Goal: Register for event/course

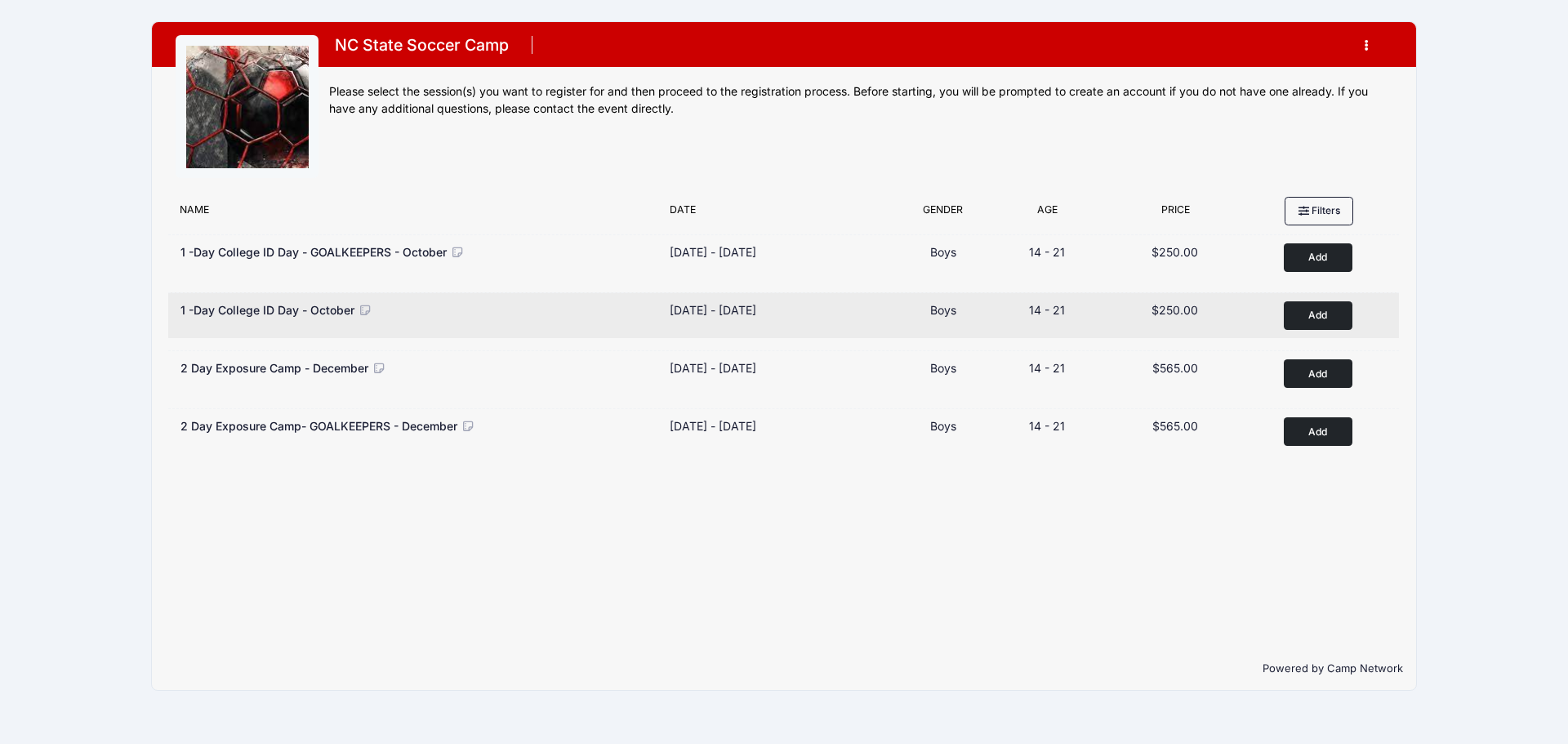
click at [1299, 315] on button "Add to Cart" at bounding box center [1318, 315] width 69 height 28
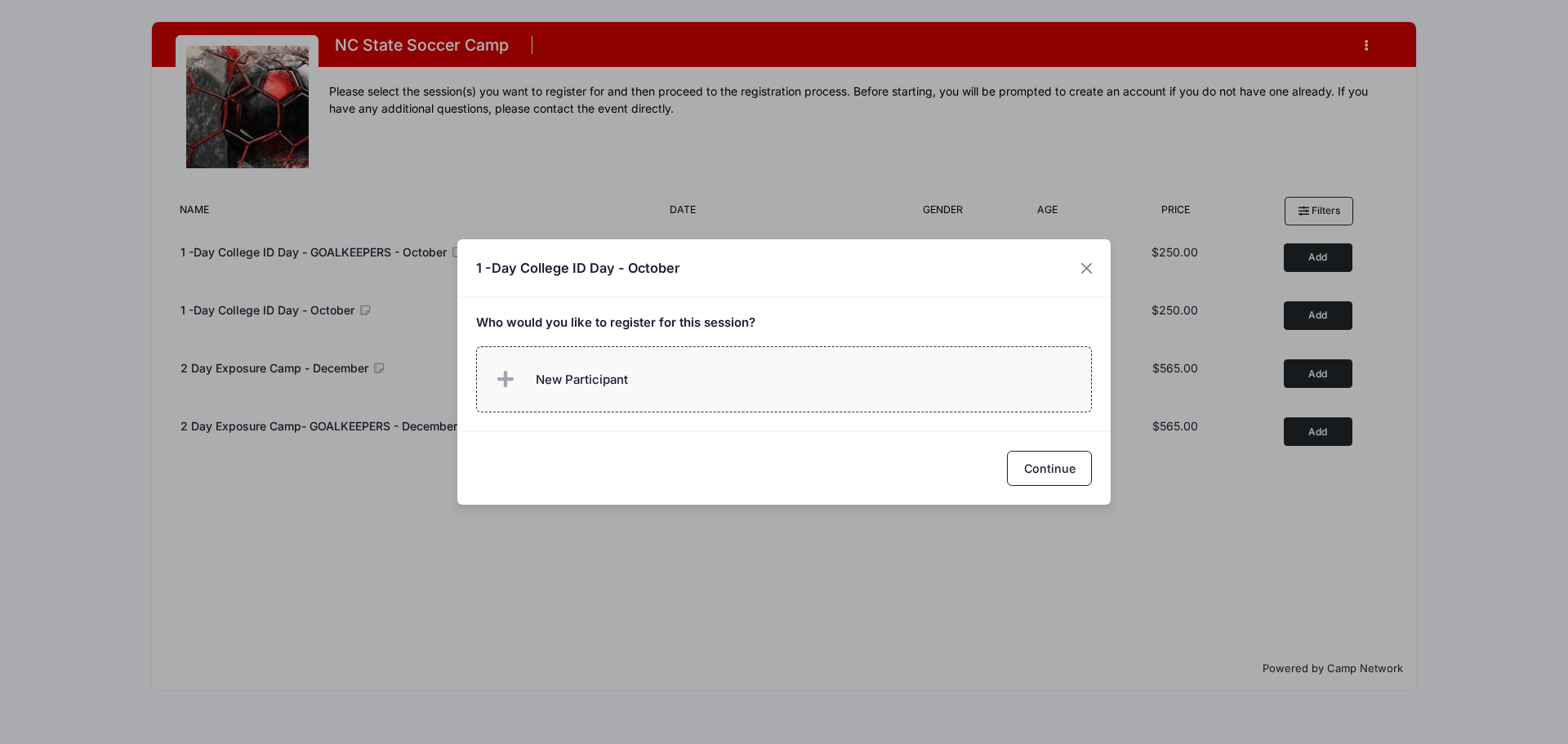
click at [584, 382] on span "New Participant" at bounding box center [582, 380] width 93 height 18
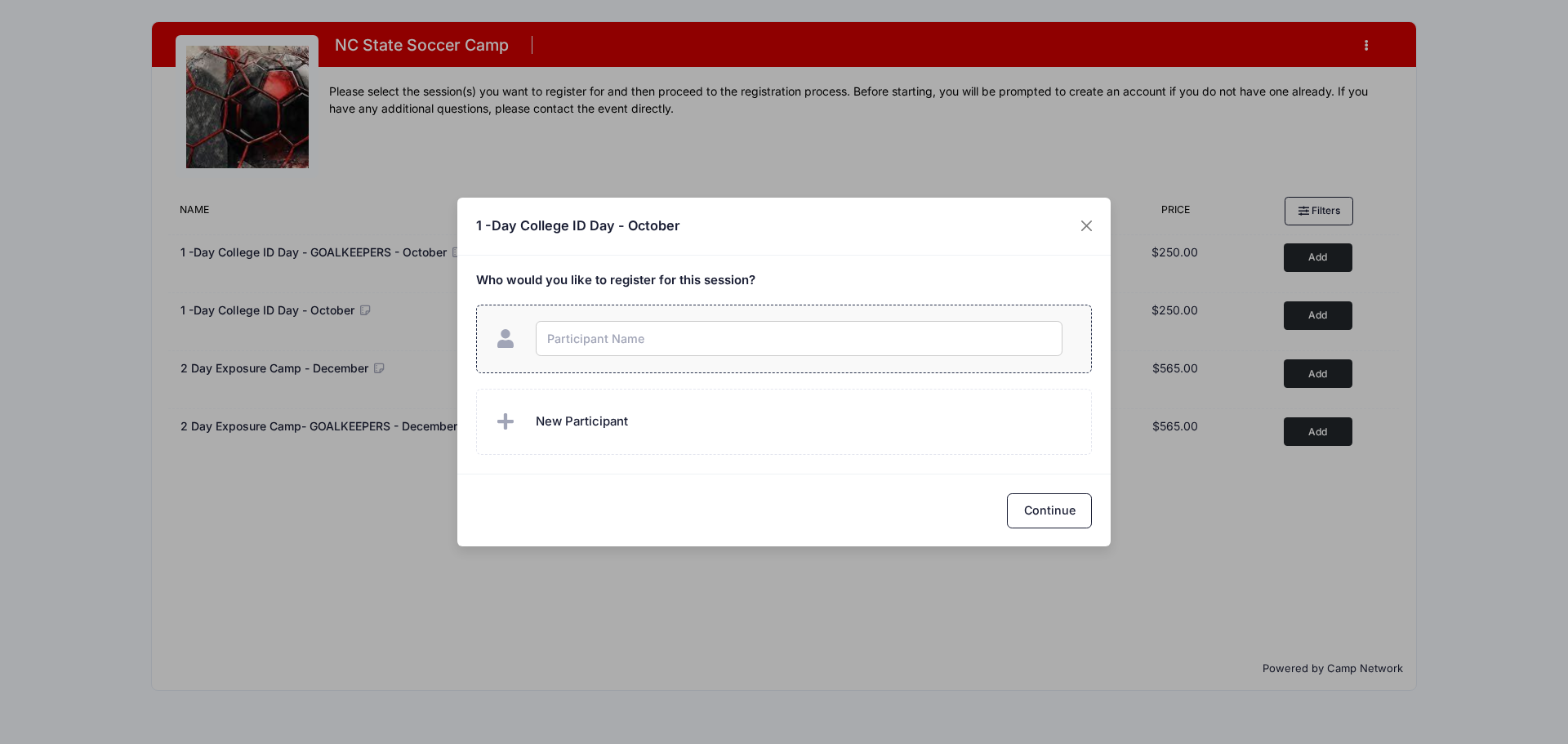
click at [671, 343] on input "text" at bounding box center [800, 338] width 527 height 35
type input "[PERSON_NAME]"
checkbox input "true"
click at [1086, 228] on button "Close" at bounding box center [1087, 226] width 29 height 29
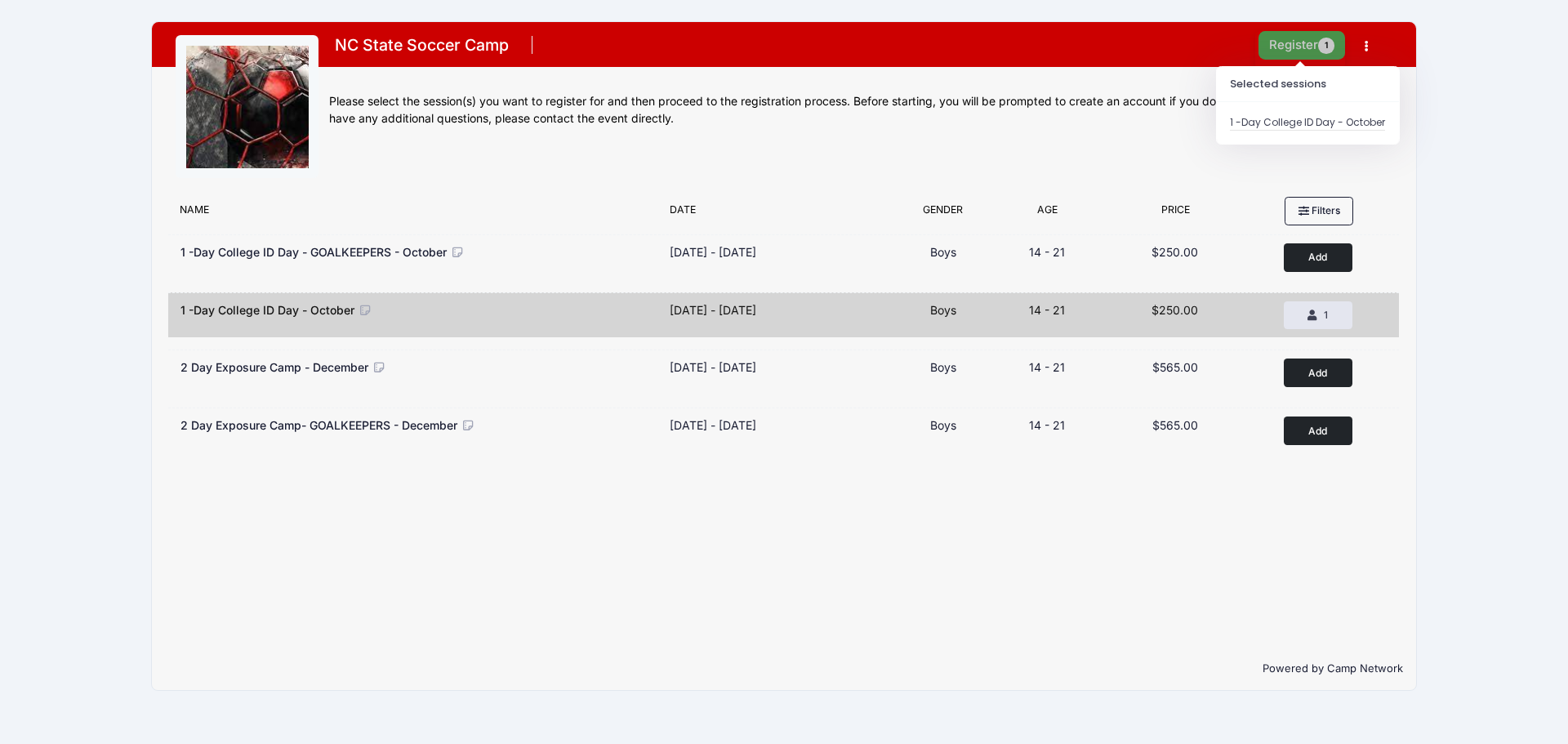
click at [1290, 47] on button "Register 1" at bounding box center [1302, 45] width 87 height 28
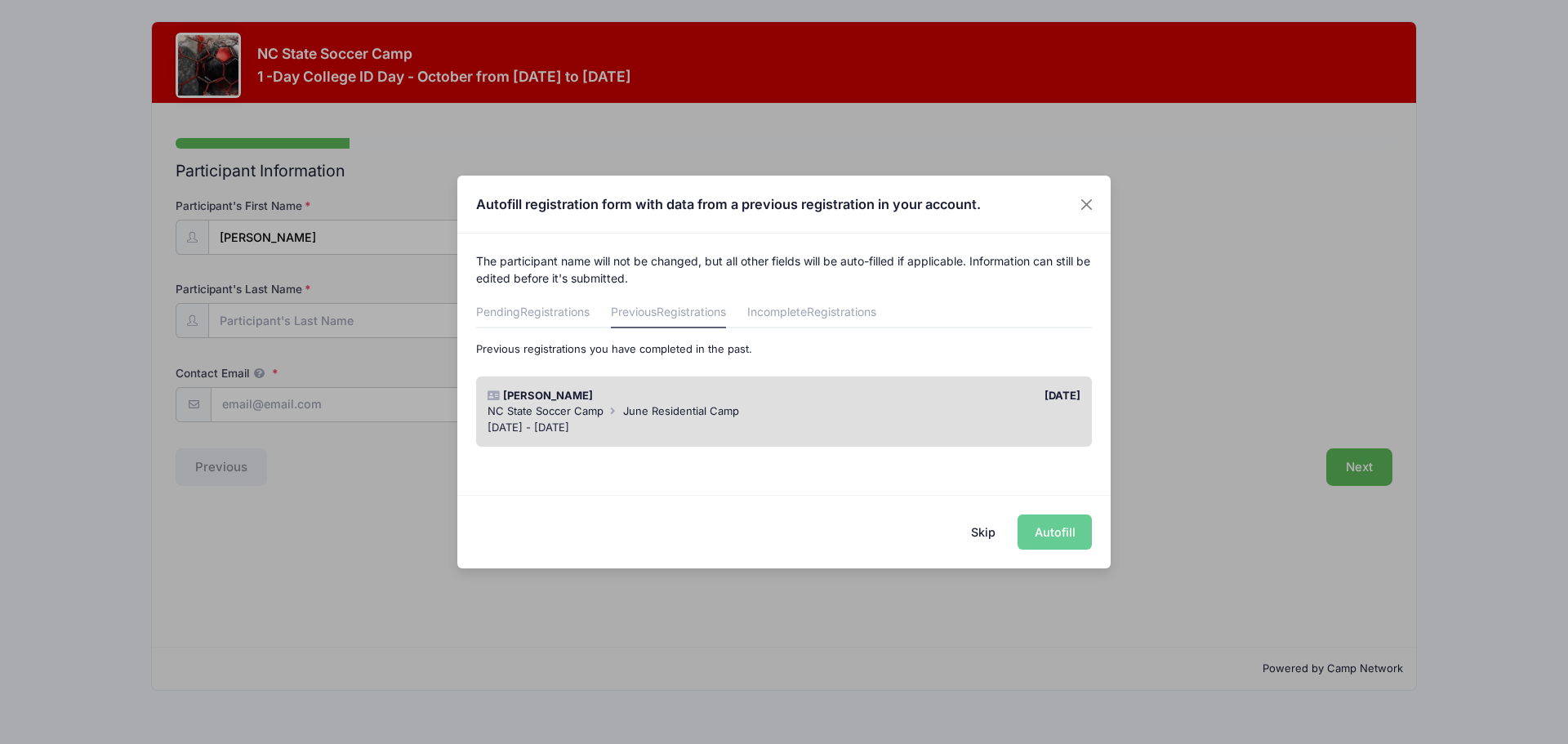
click at [661, 423] on div "[DATE] - [DATE]" at bounding box center [784, 428] width 594 height 16
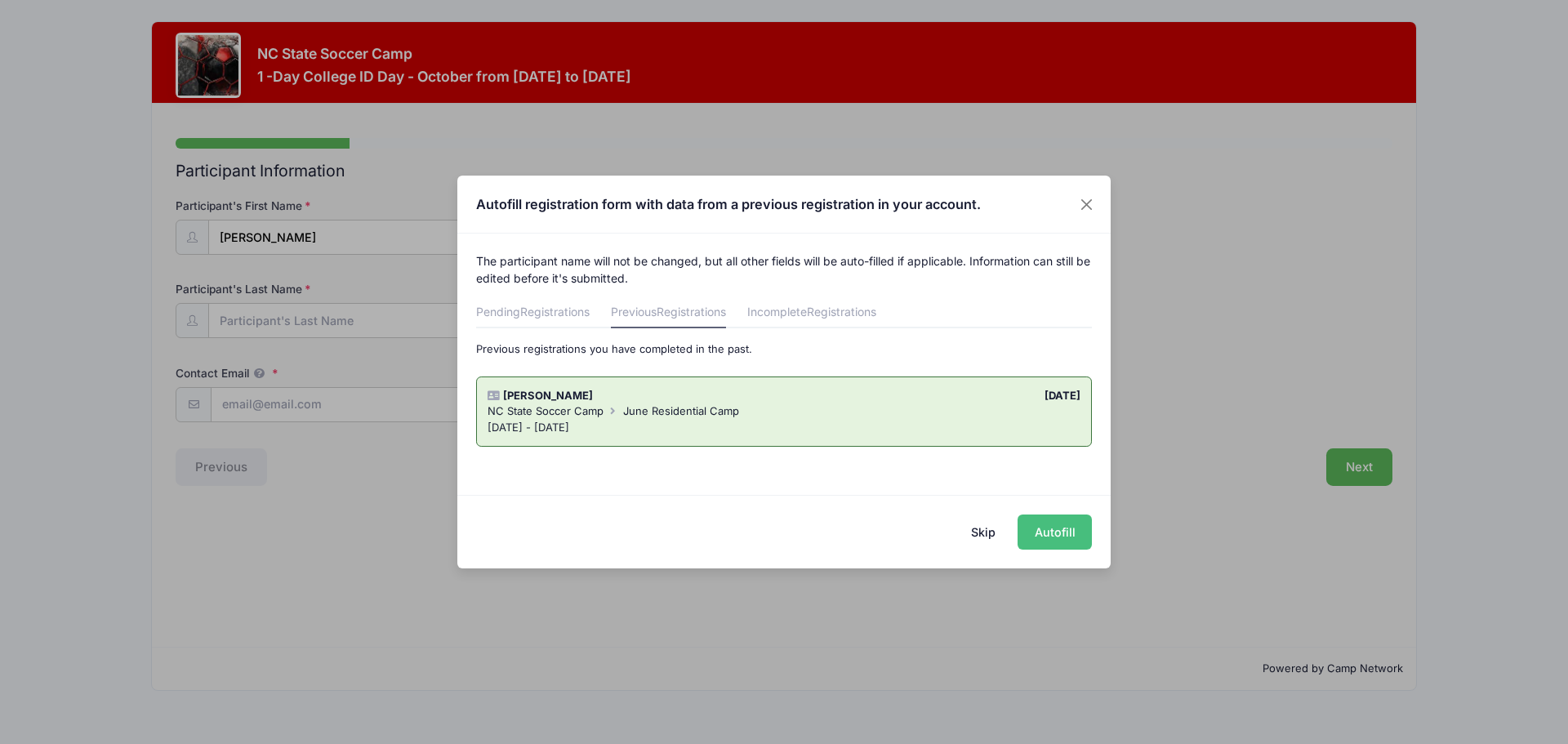
click at [1065, 533] on button "Autofill" at bounding box center [1054, 532] width 75 height 35
type input "[EMAIL_ADDRESS][DOMAIN_NAME]"
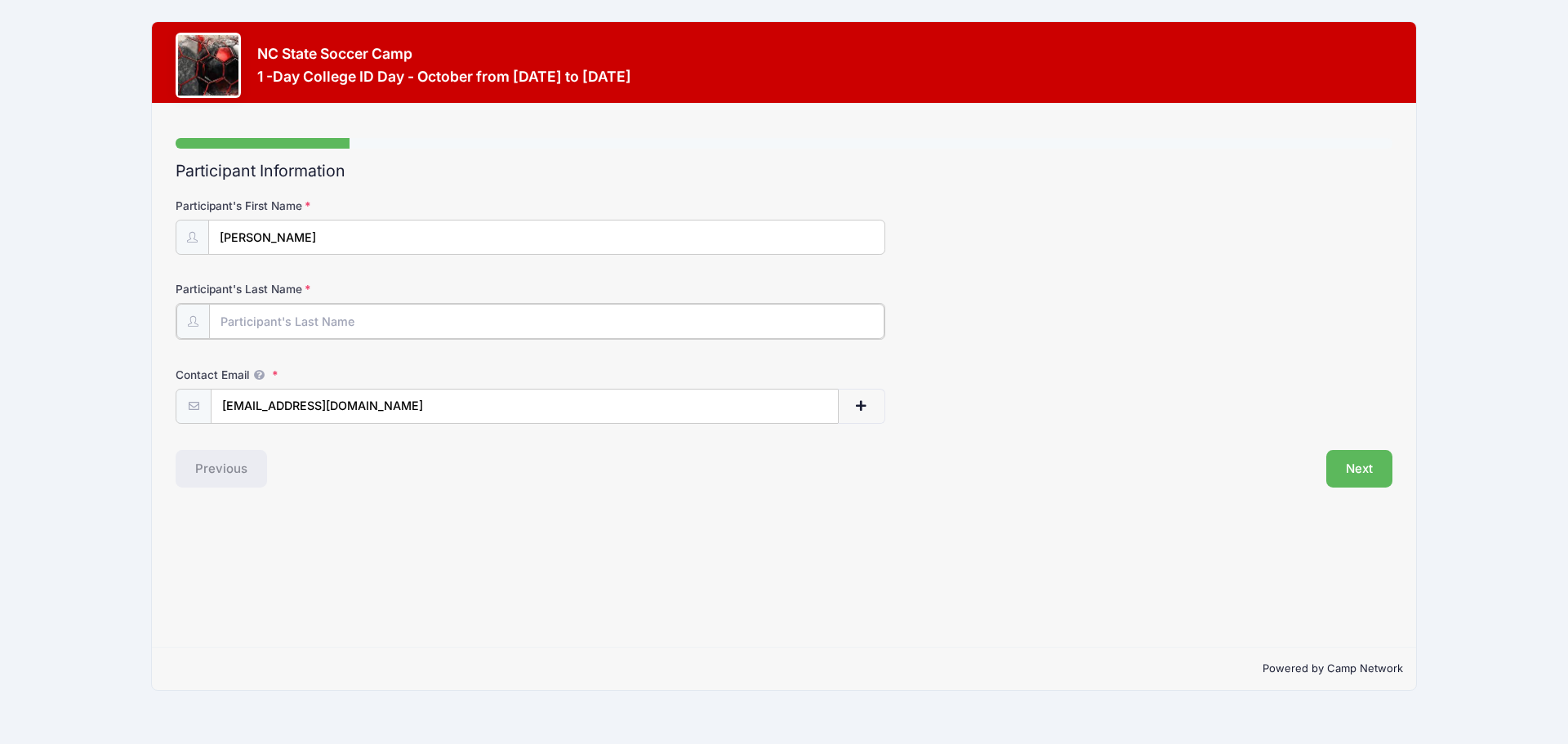
click at [359, 316] on input "Participant's Last Name" at bounding box center [547, 321] width 676 height 35
type input "[PERSON_NAME]"
click at [302, 243] on input "[PERSON_NAME]" at bounding box center [547, 238] width 676 height 35
type input "[PERSON_NAME]"
click at [1352, 472] on button "Next" at bounding box center [1359, 467] width 66 height 38
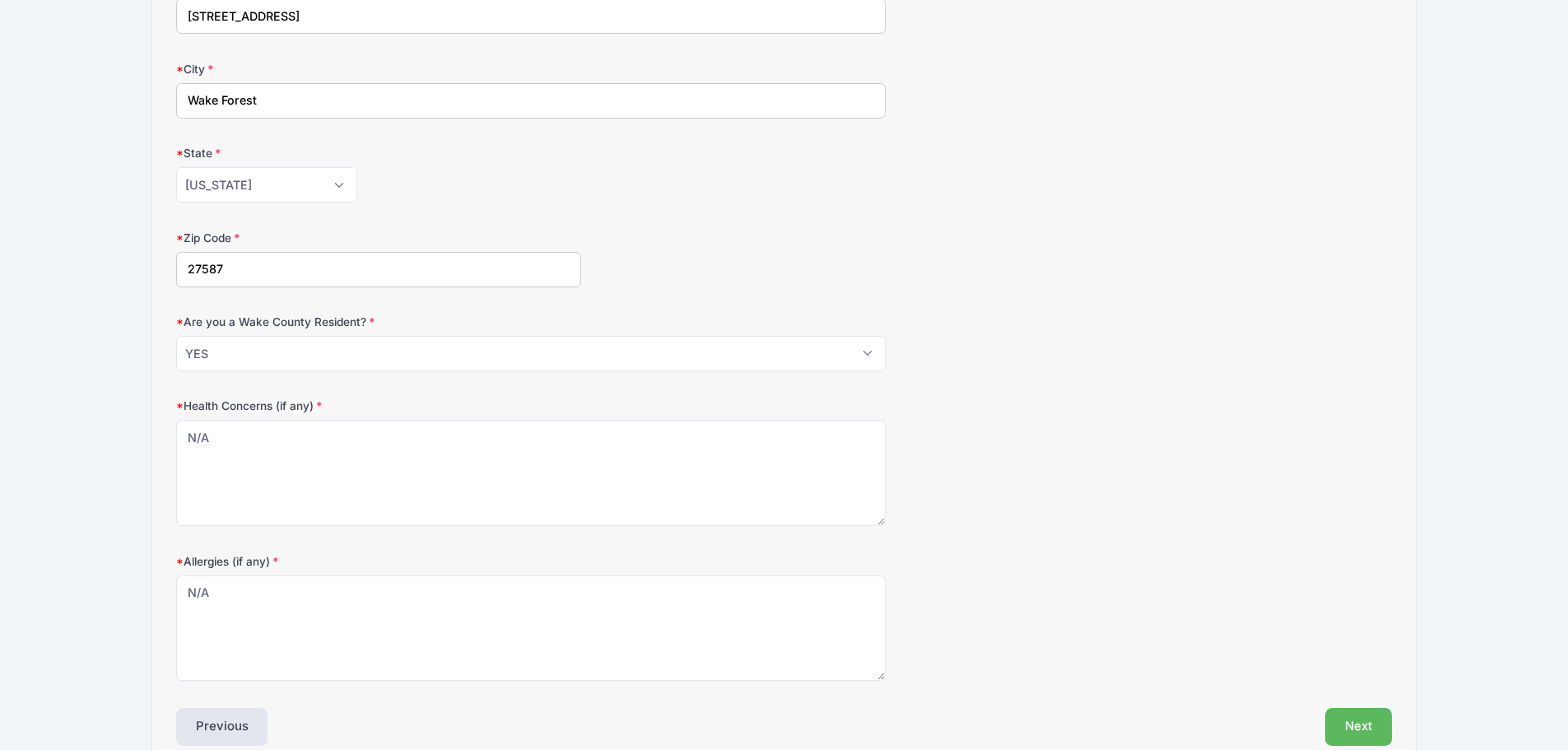
scroll to position [390, 0]
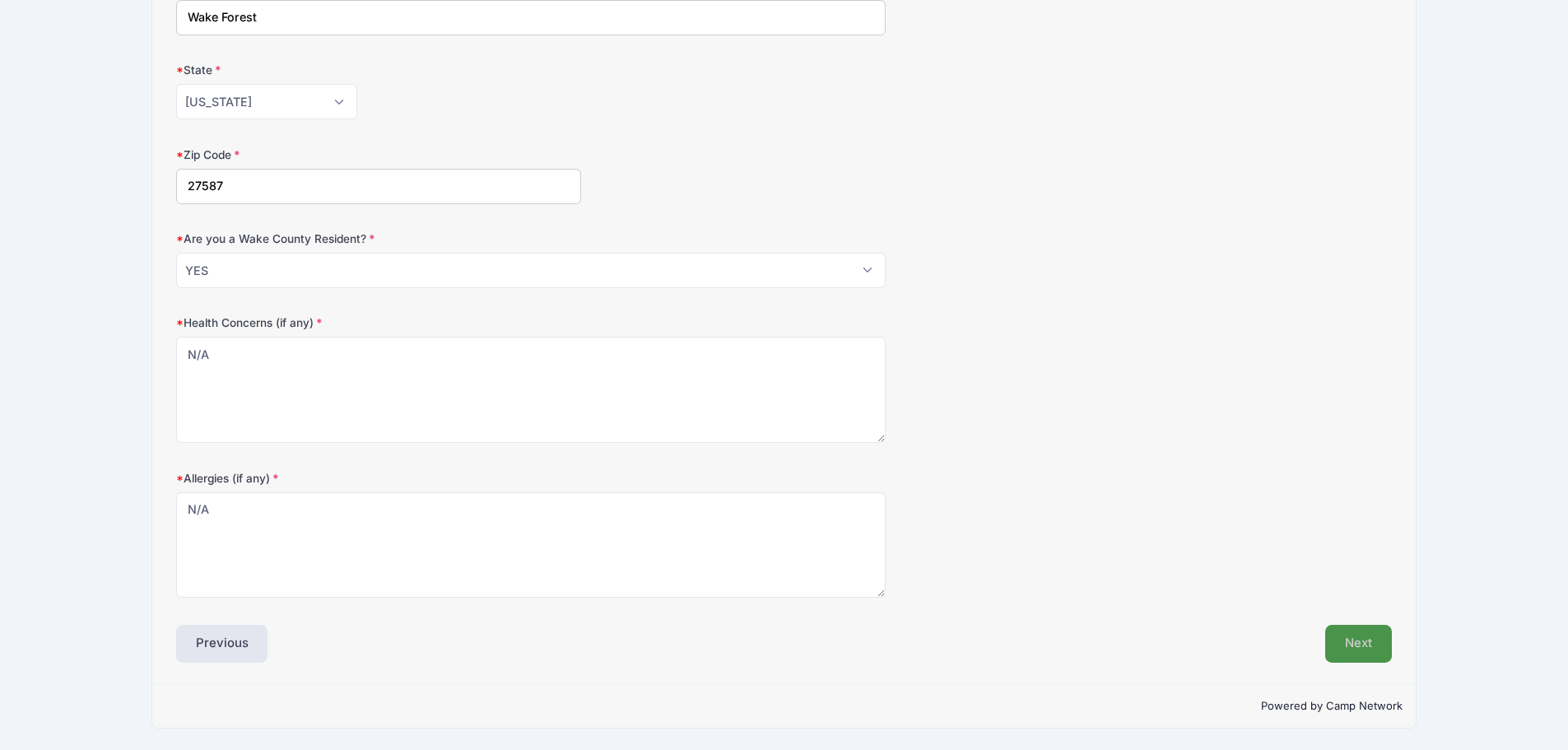
click at [1360, 649] on button "Next" at bounding box center [1359, 644] width 67 height 38
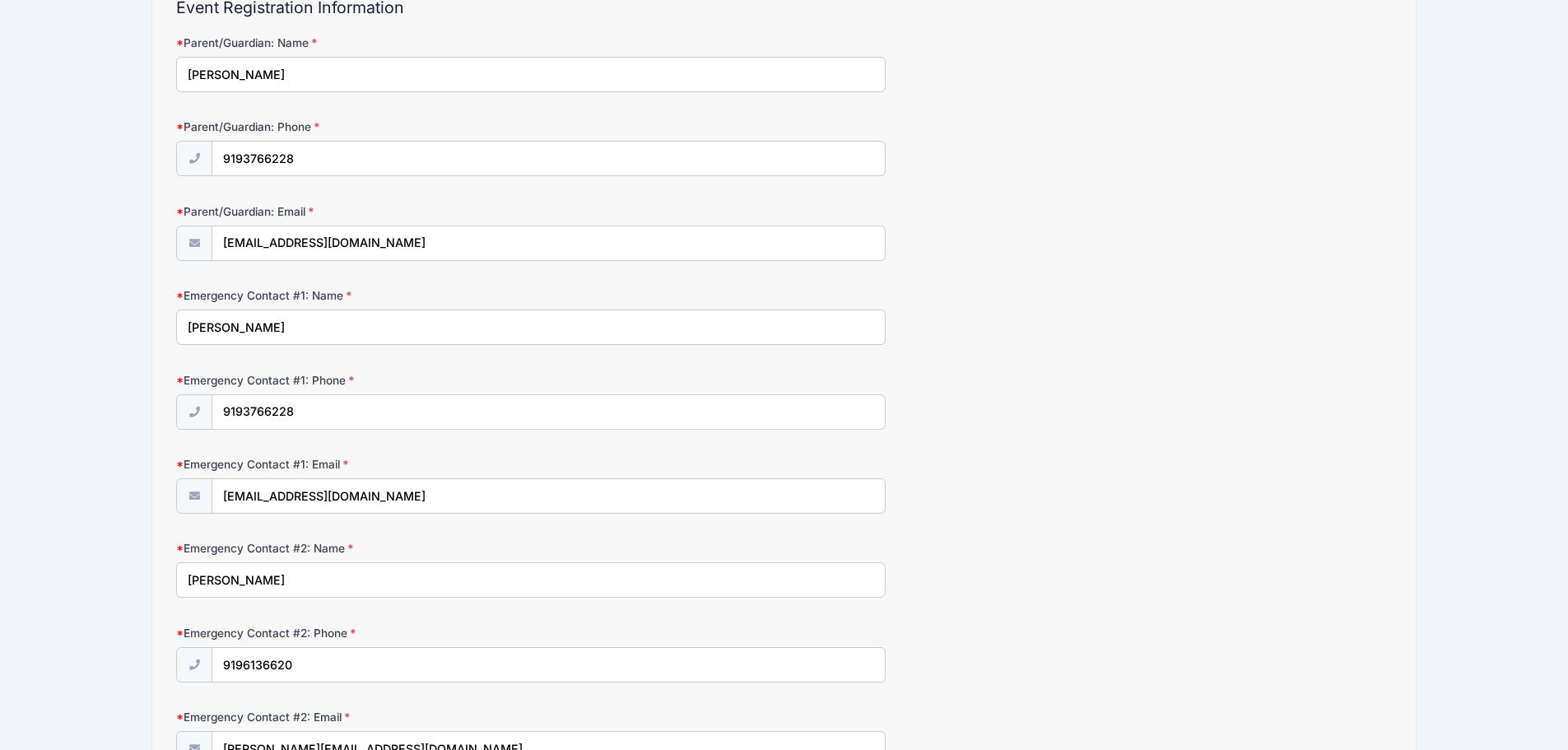
scroll to position [247, 0]
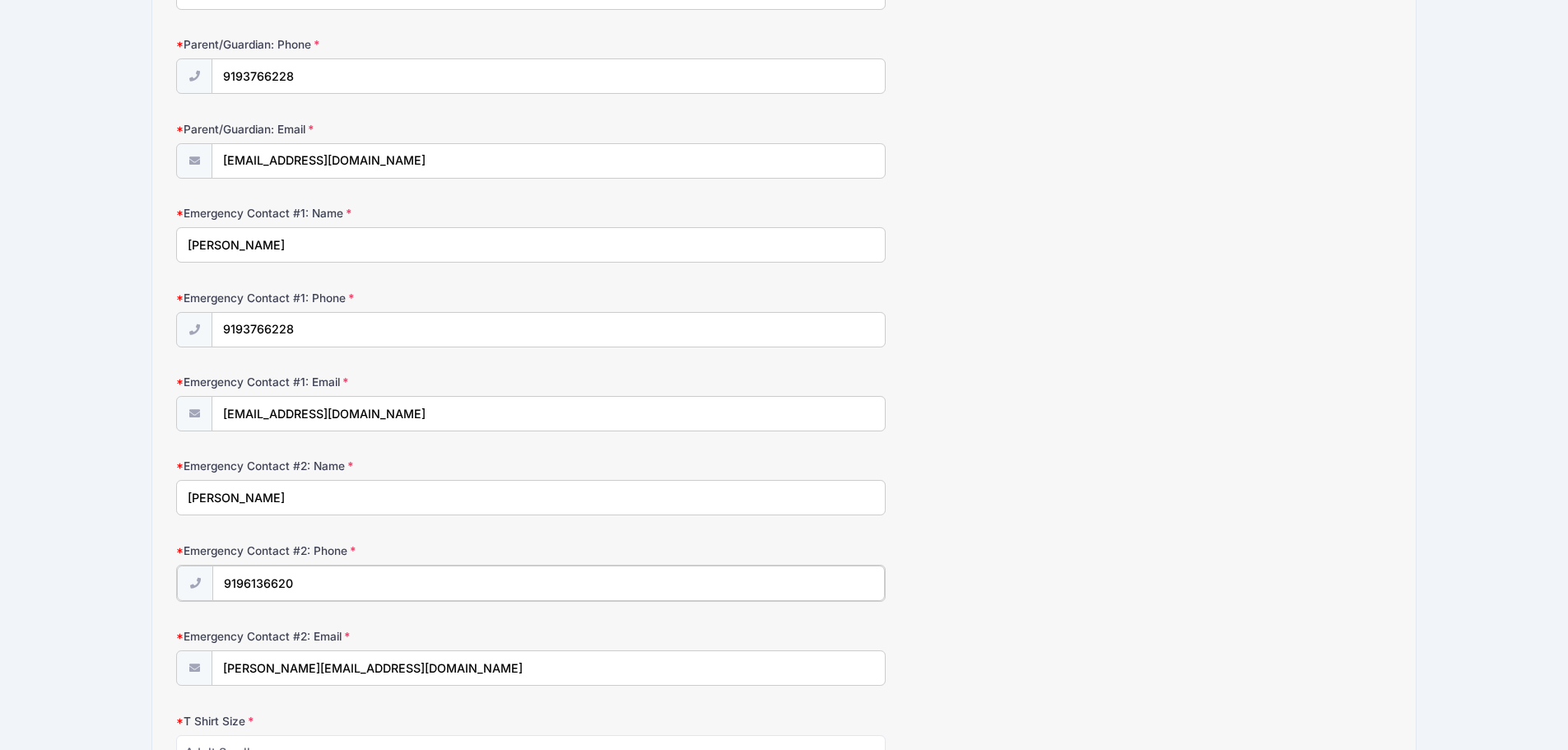
click at [330, 589] on input "9196136620" at bounding box center [548, 582] width 672 height 35
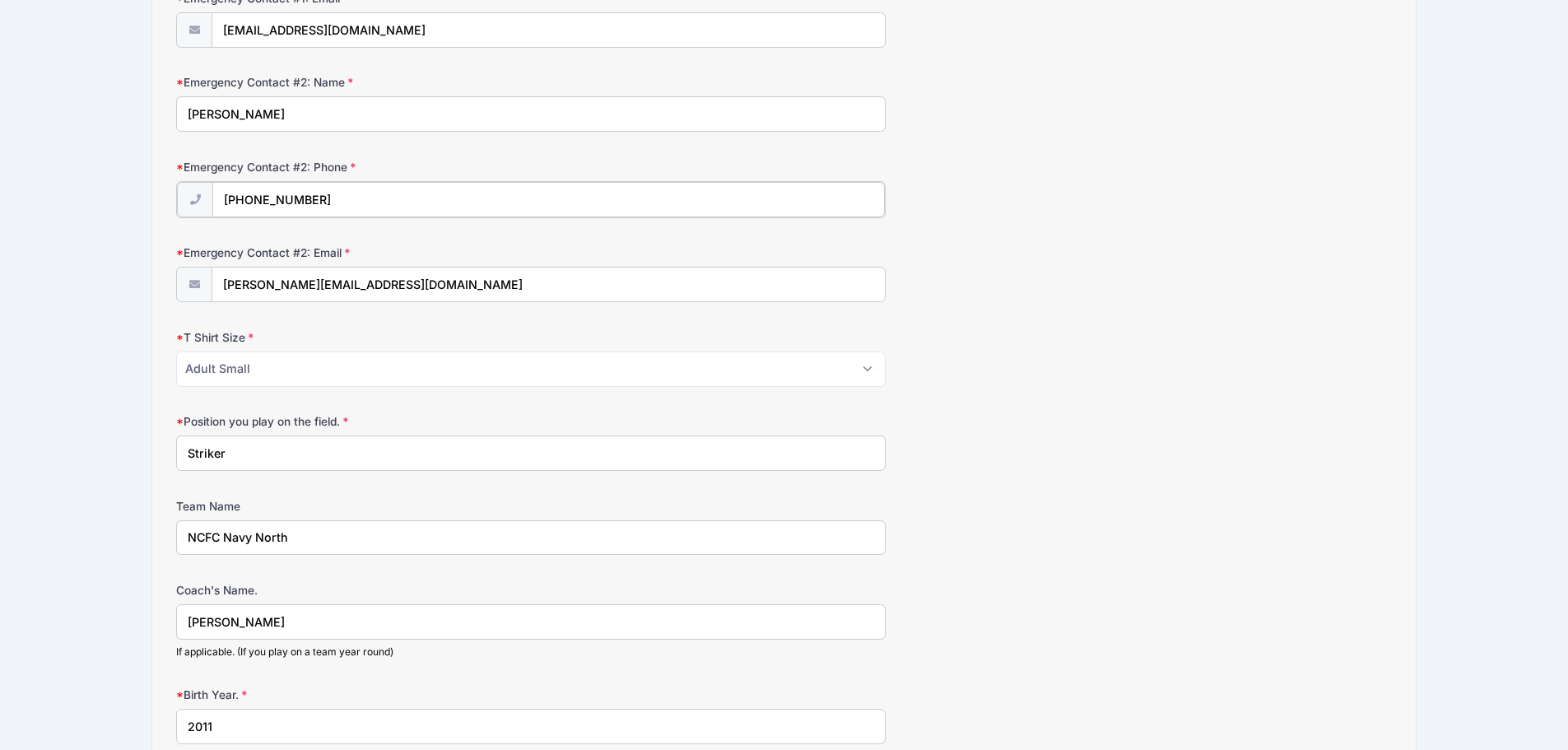
scroll to position [659, 0]
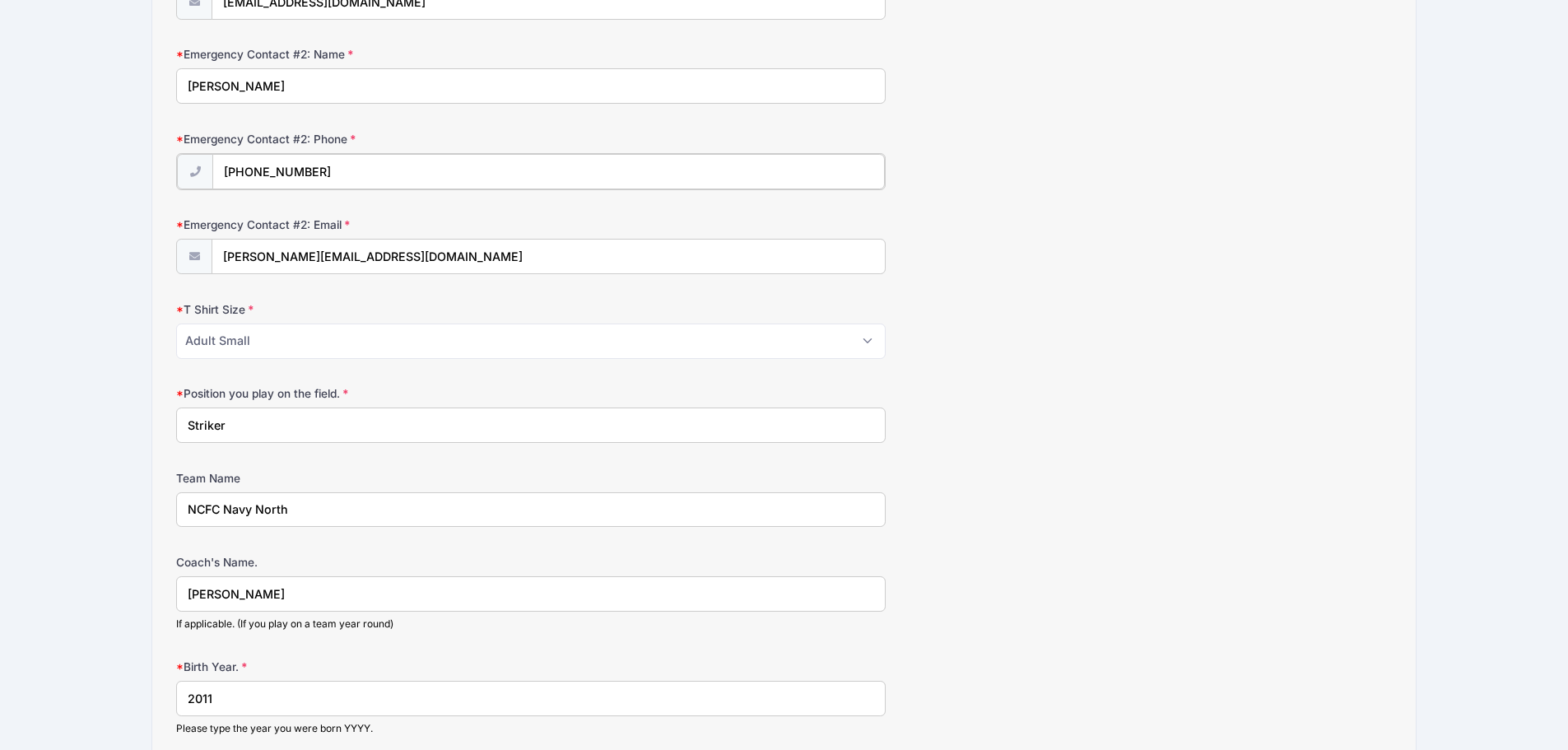
type input "[PHONE_NUMBER]"
drag, startPoint x: 292, startPoint y: 508, endPoint x: 234, endPoint y: 507, distance: 58.0
click at [234, 507] on input "NCFC Navy North" at bounding box center [531, 508] width 710 height 35
type input "NCFC NPL North"
drag, startPoint x: 272, startPoint y: 589, endPoint x: 185, endPoint y: 588, distance: 87.0
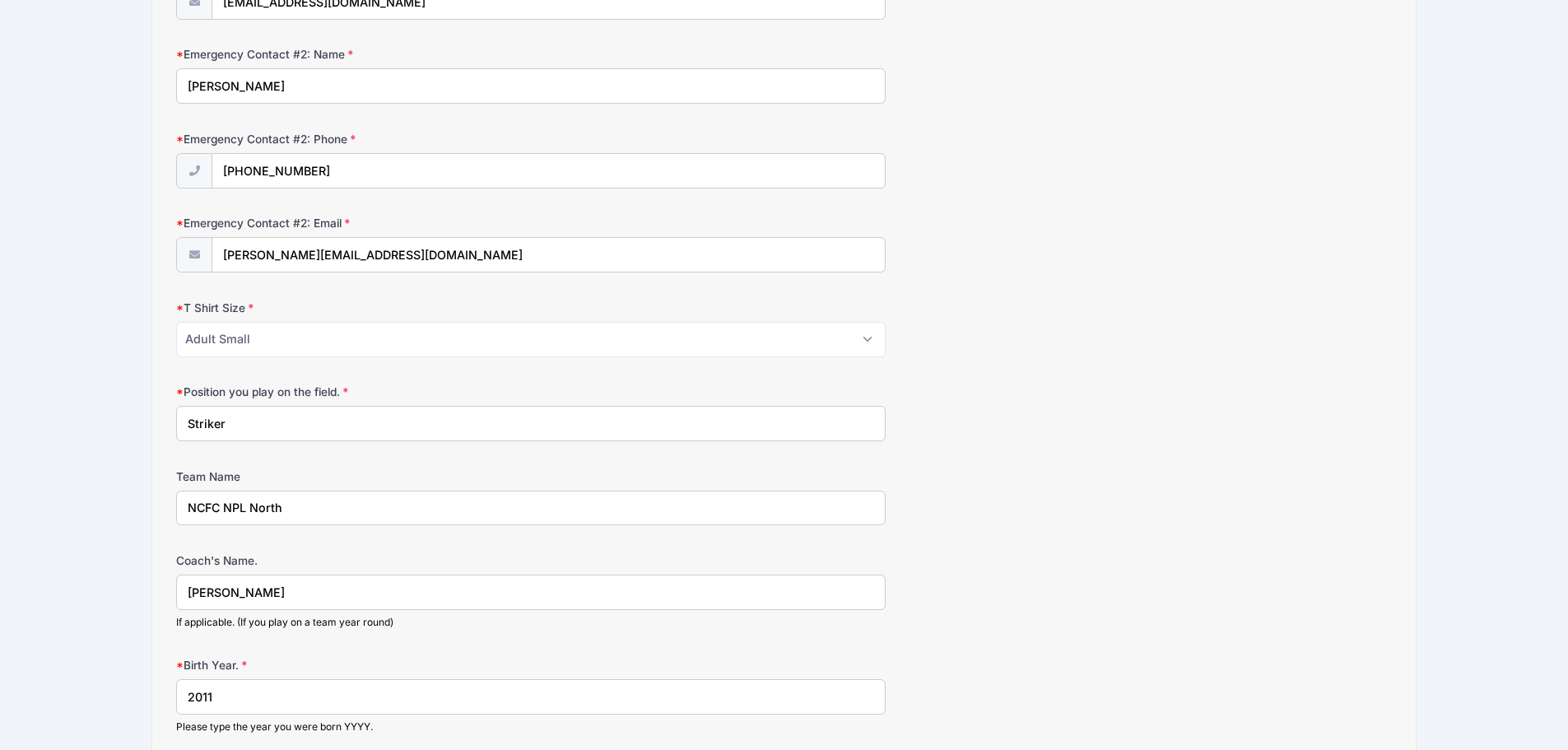
click at [185, 588] on input "[PERSON_NAME]" at bounding box center [531, 592] width 710 height 35
type input "[PERSON_NAME]"
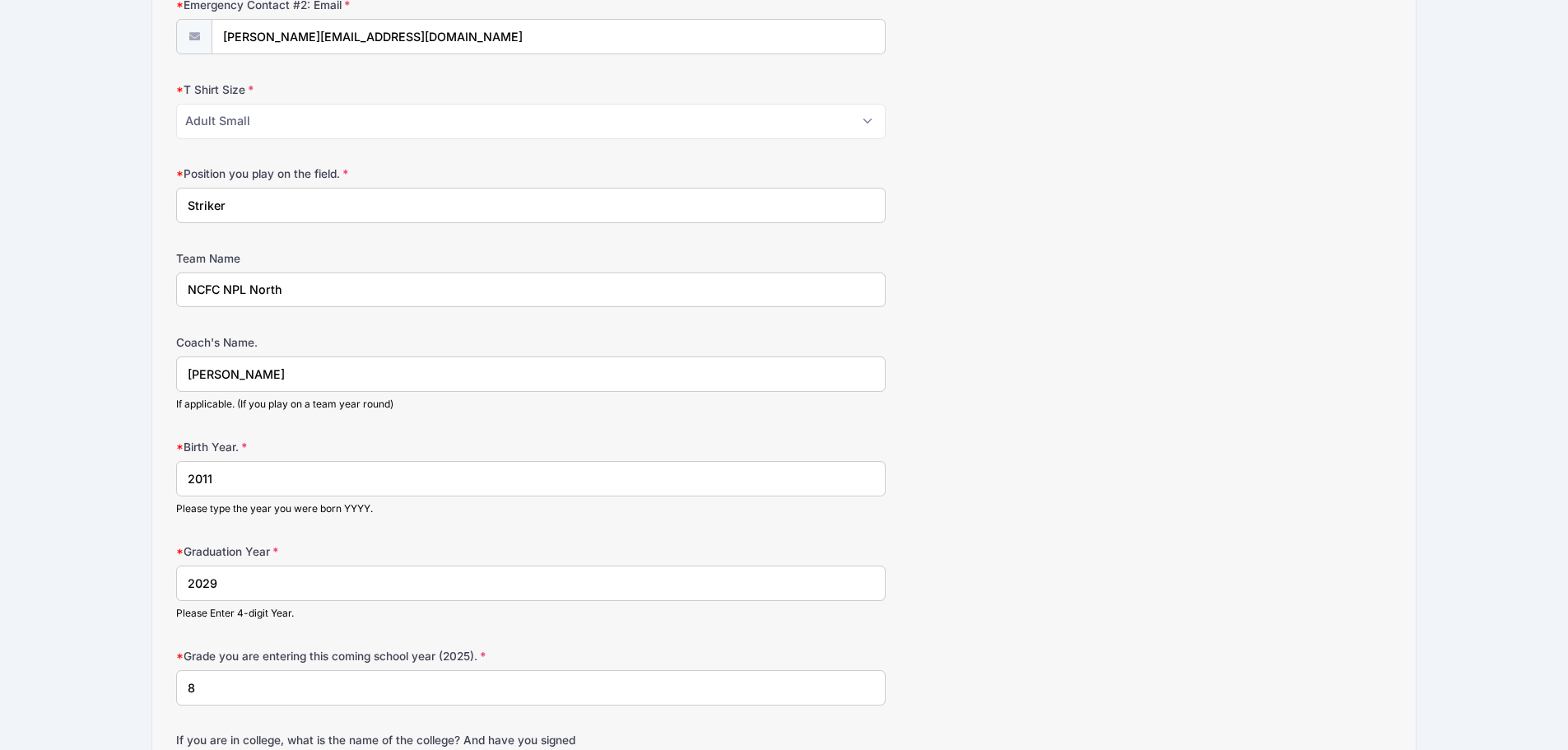
scroll to position [906, 0]
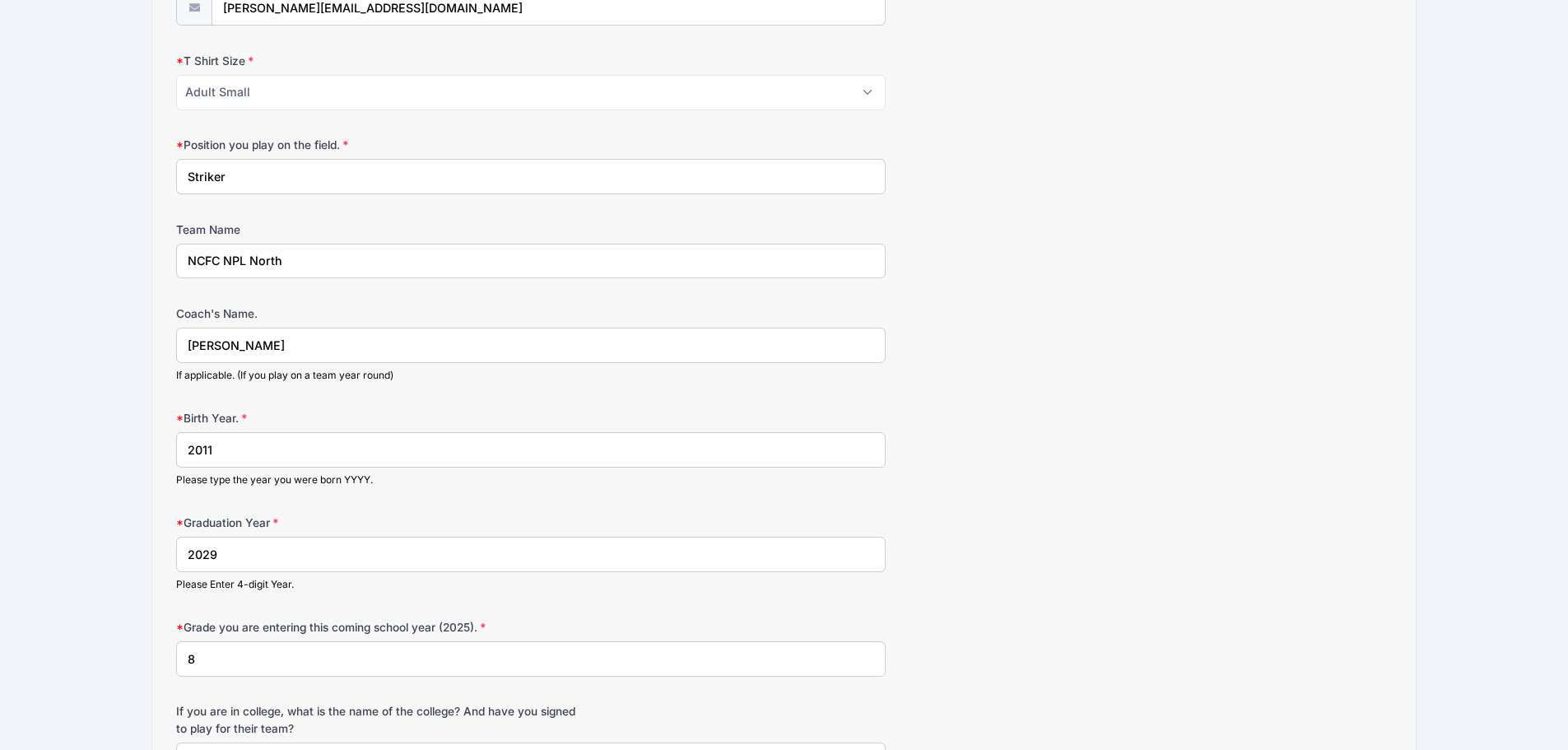
click at [206, 661] on input "8" at bounding box center [531, 659] width 710 height 35
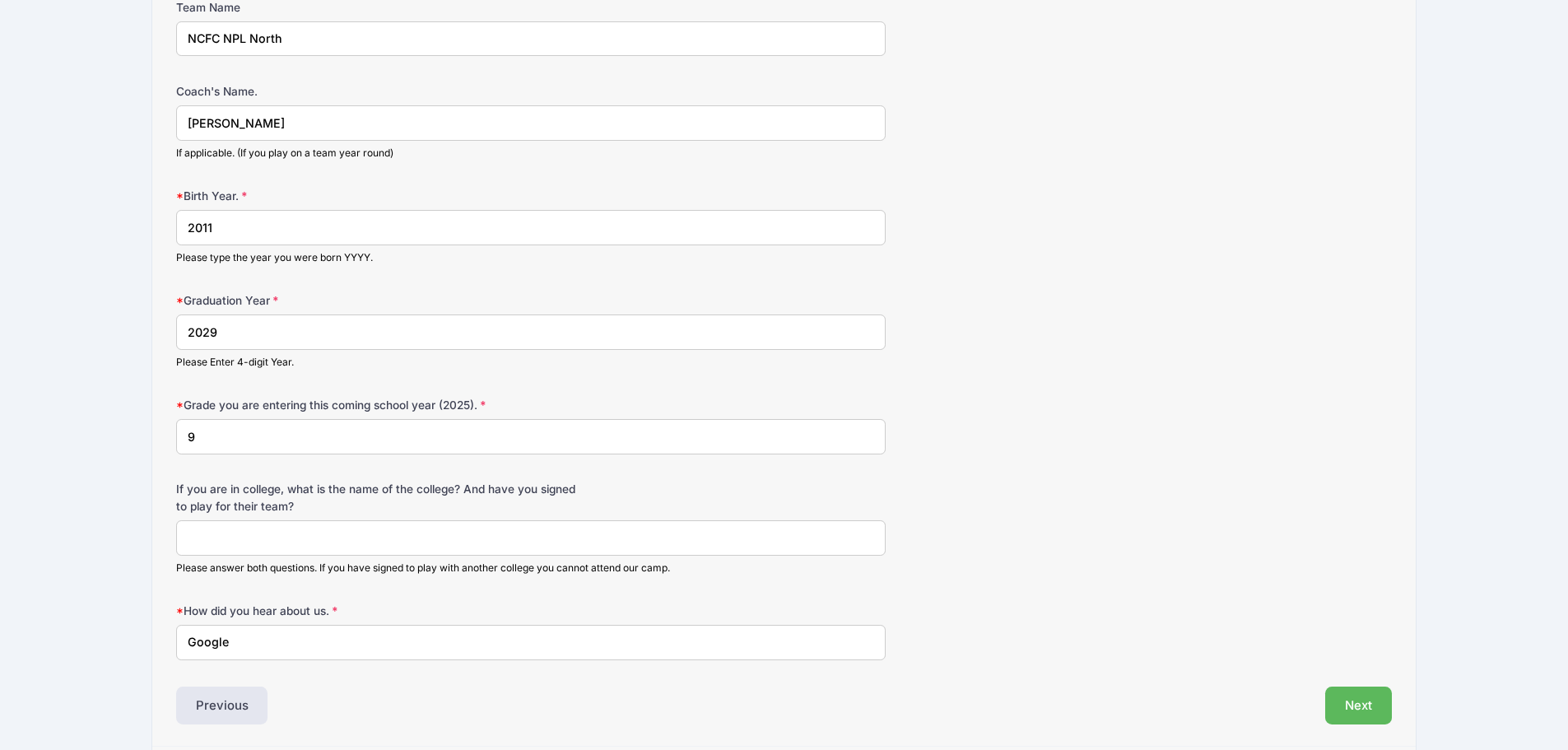
scroll to position [1153, 0]
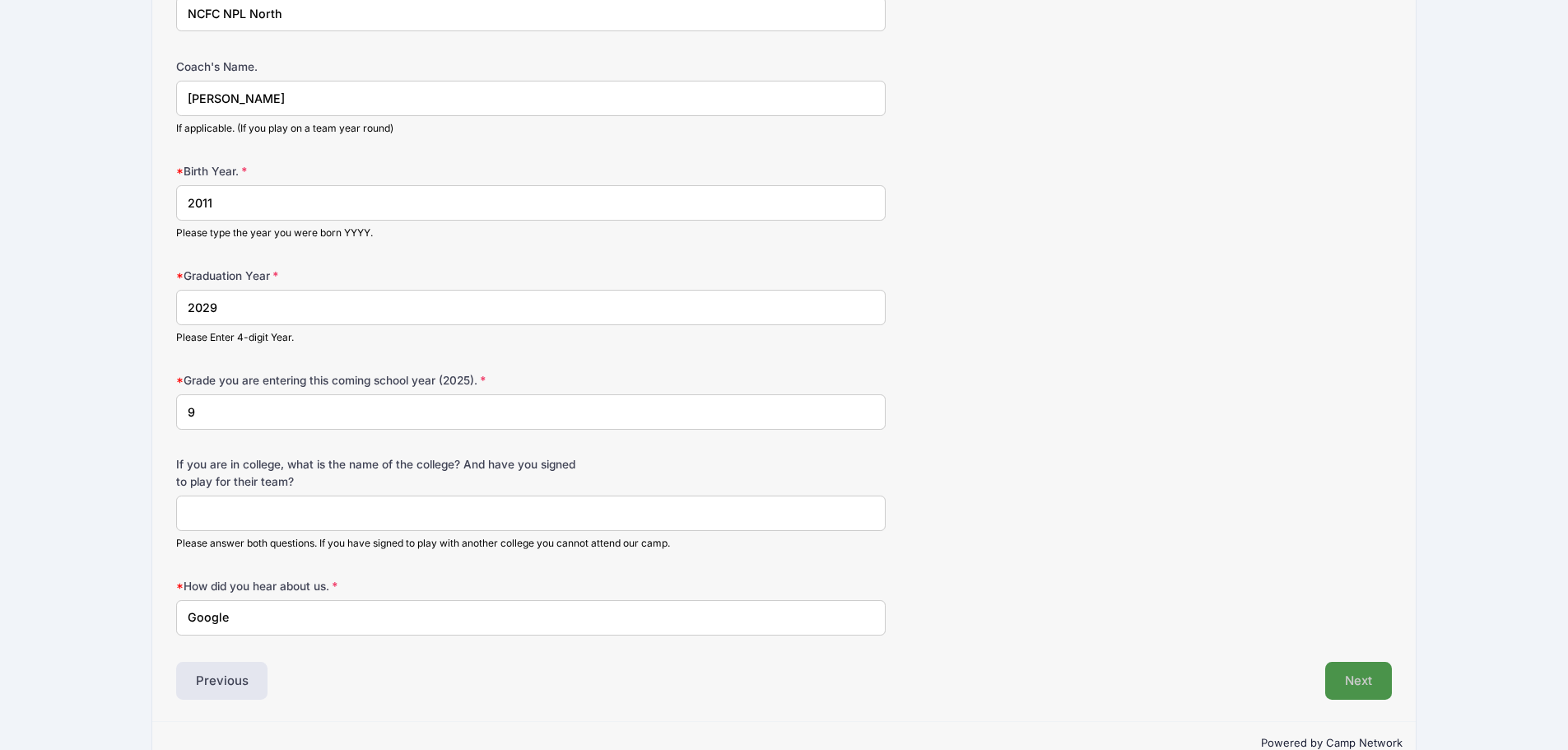
type input "9"
click at [1362, 679] on button "Next" at bounding box center [1359, 681] width 67 height 38
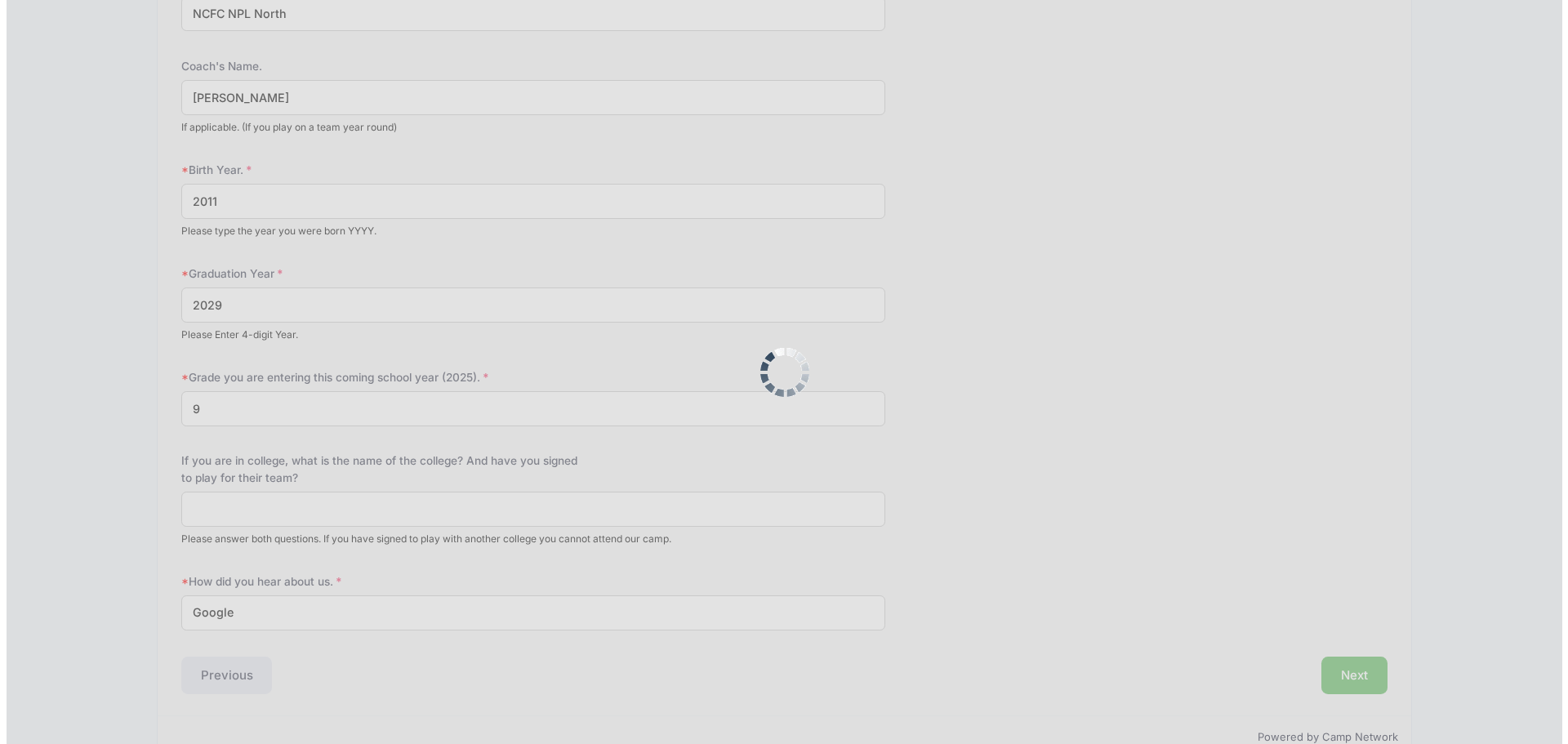
scroll to position [0, 0]
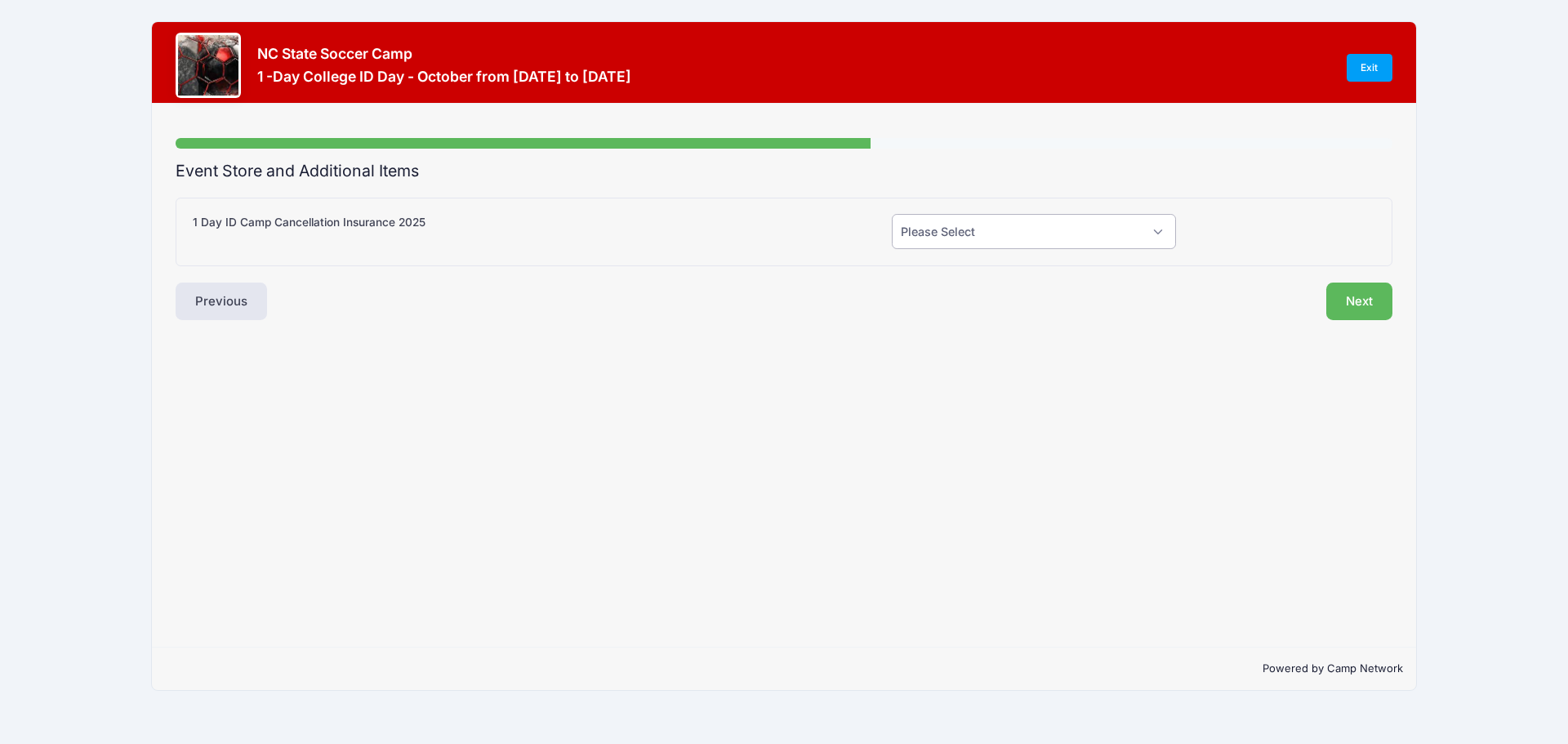
click at [1007, 236] on select "Please Select Yes (+$55.00) No" at bounding box center [1034, 231] width 284 height 35
select select "0"
click at [892, 214] on select "Please Select Yes (+$55.00) No" at bounding box center [1034, 231] width 284 height 35
click at [1340, 305] on button "Next" at bounding box center [1359, 301] width 66 height 38
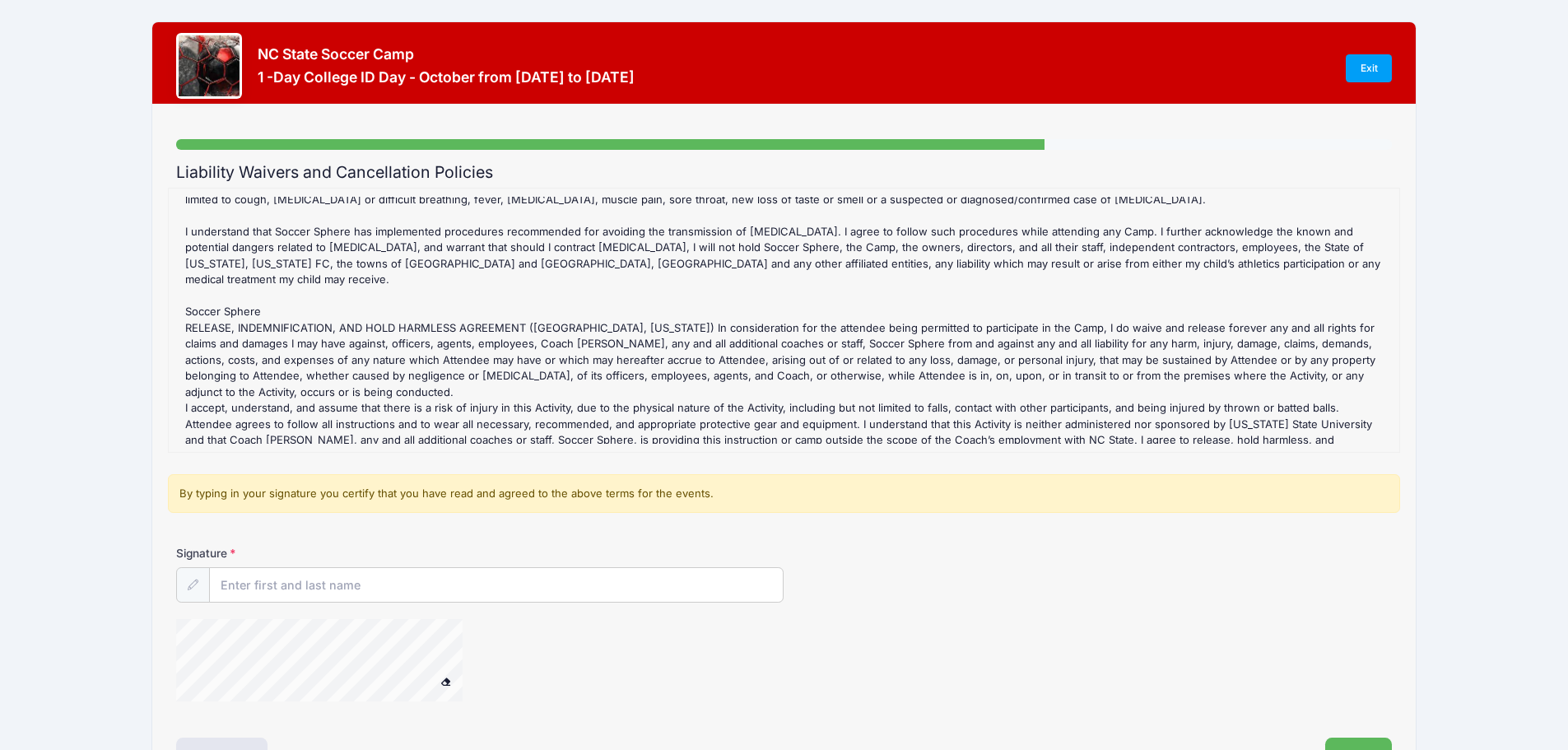
scroll to position [1262, 0]
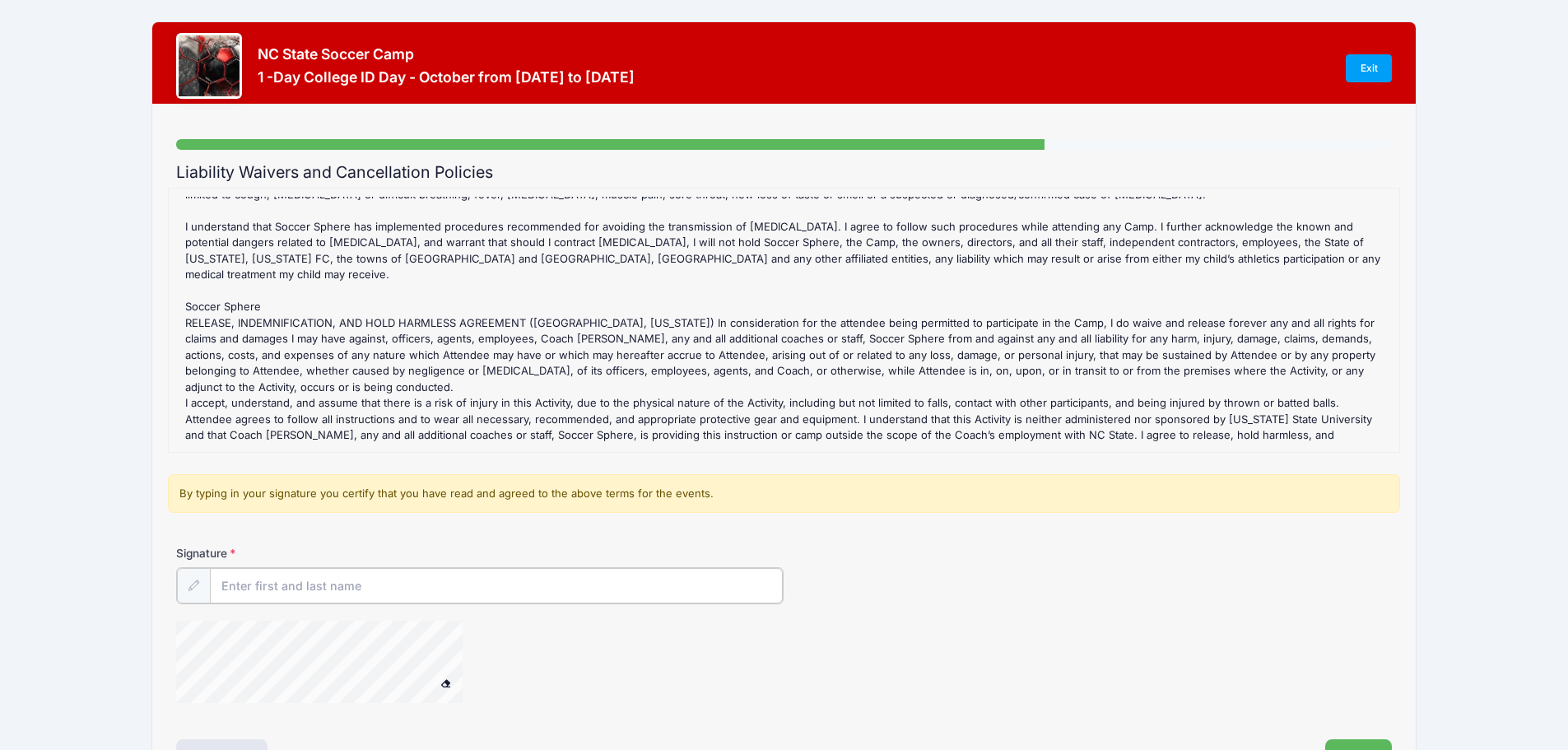
click at [326, 583] on input "Signature" at bounding box center [497, 585] width 574 height 35
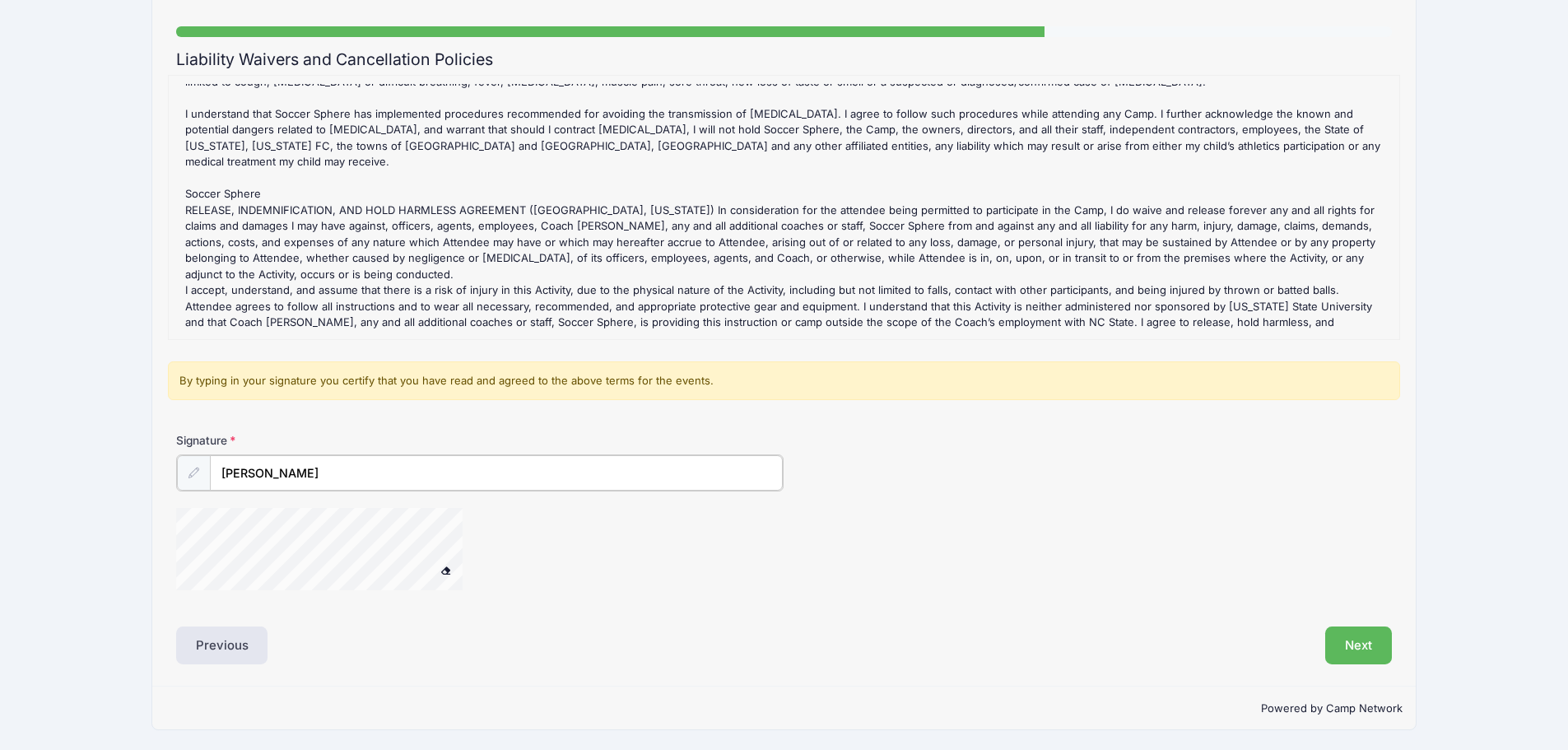
scroll to position [114, 0]
type input "[PERSON_NAME]"
click at [1360, 644] on button "Next" at bounding box center [1359, 644] width 67 height 38
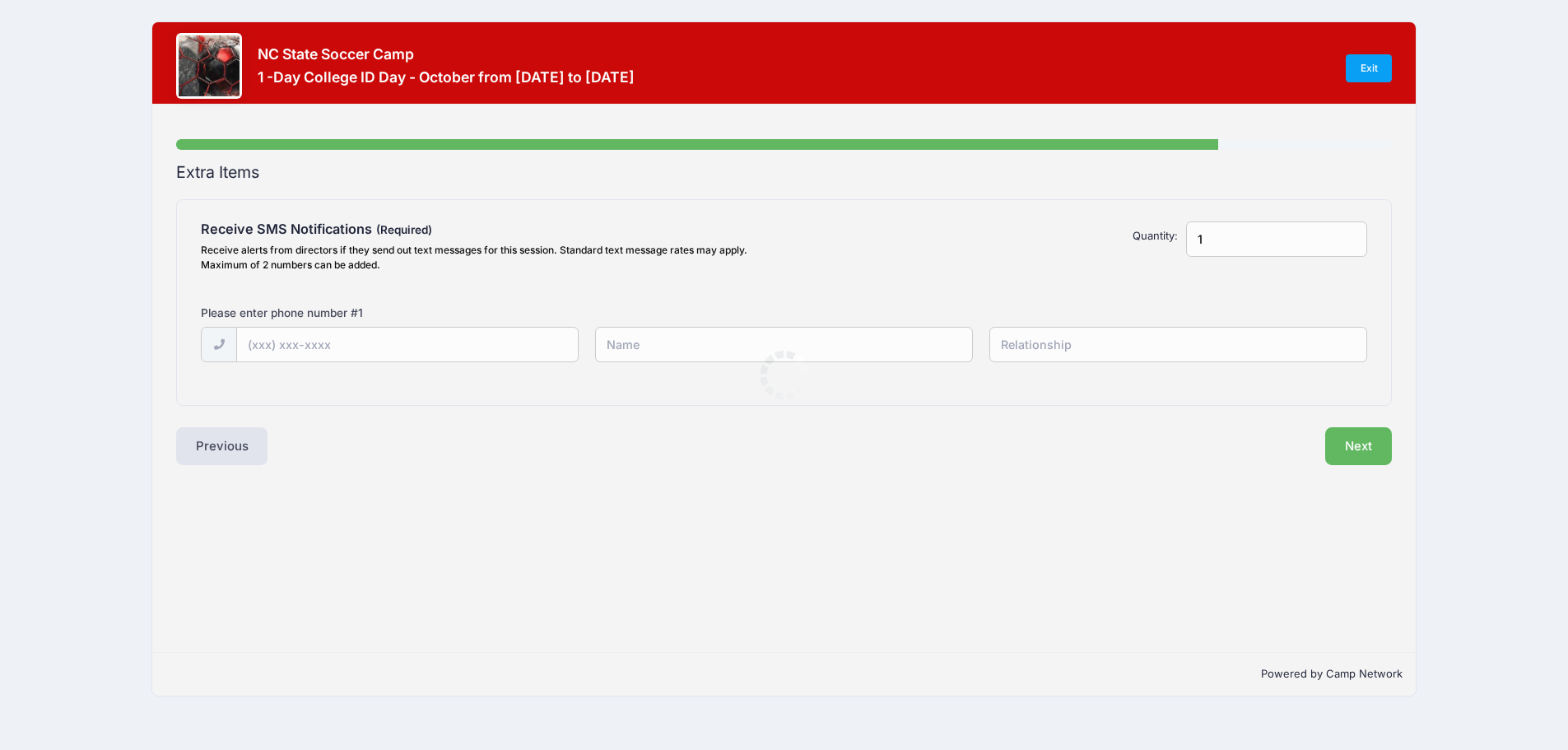
scroll to position [0, 0]
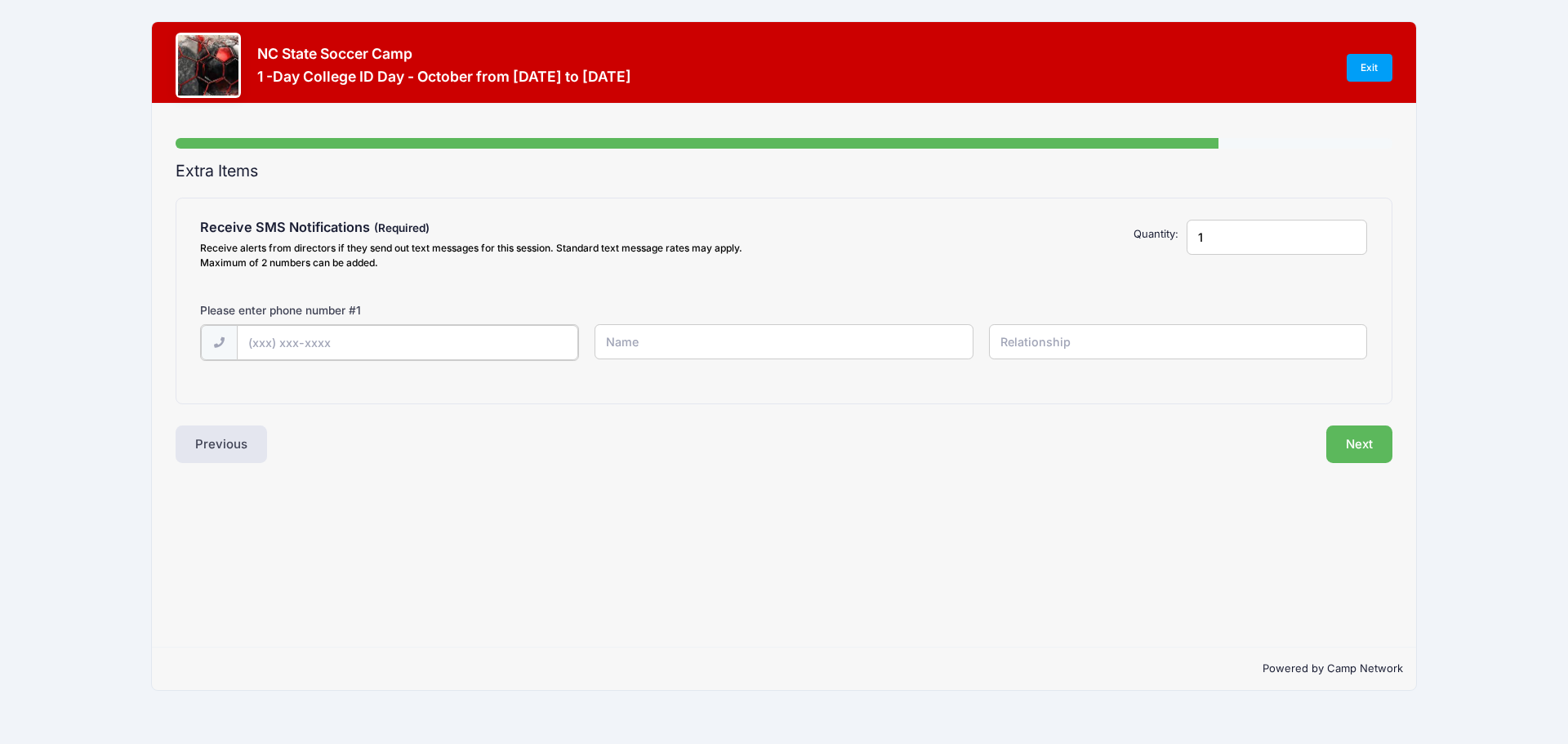
click at [413, 345] on input "text" at bounding box center [408, 342] width 342 height 35
type input "[PHONE_NUMBER]"
type input "[PERSON_NAME]"
type input "mother"
click at [1346, 440] on button "Next" at bounding box center [1359, 443] width 66 height 38
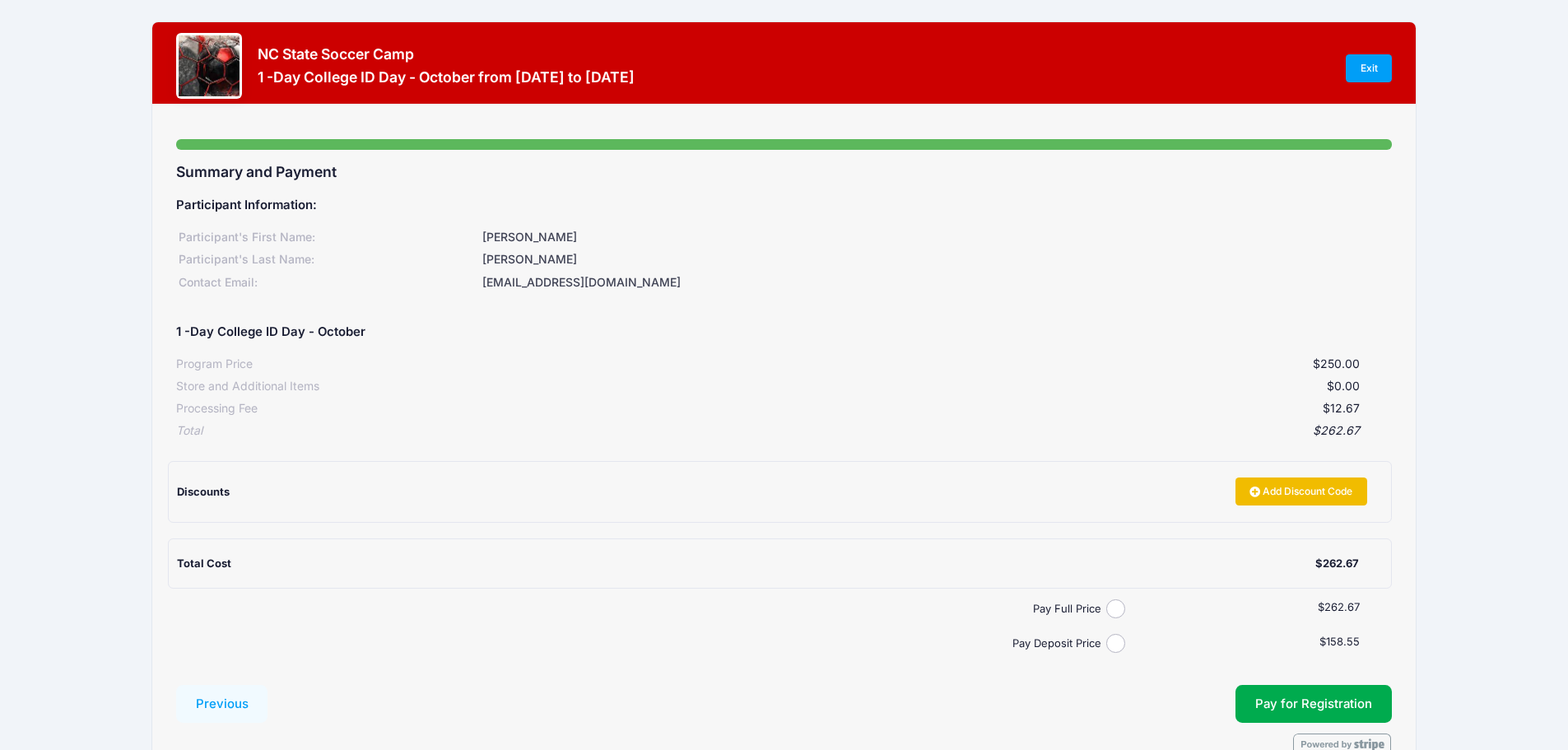
click at [1271, 489] on link "Add Discount Code" at bounding box center [1302, 491] width 131 height 28
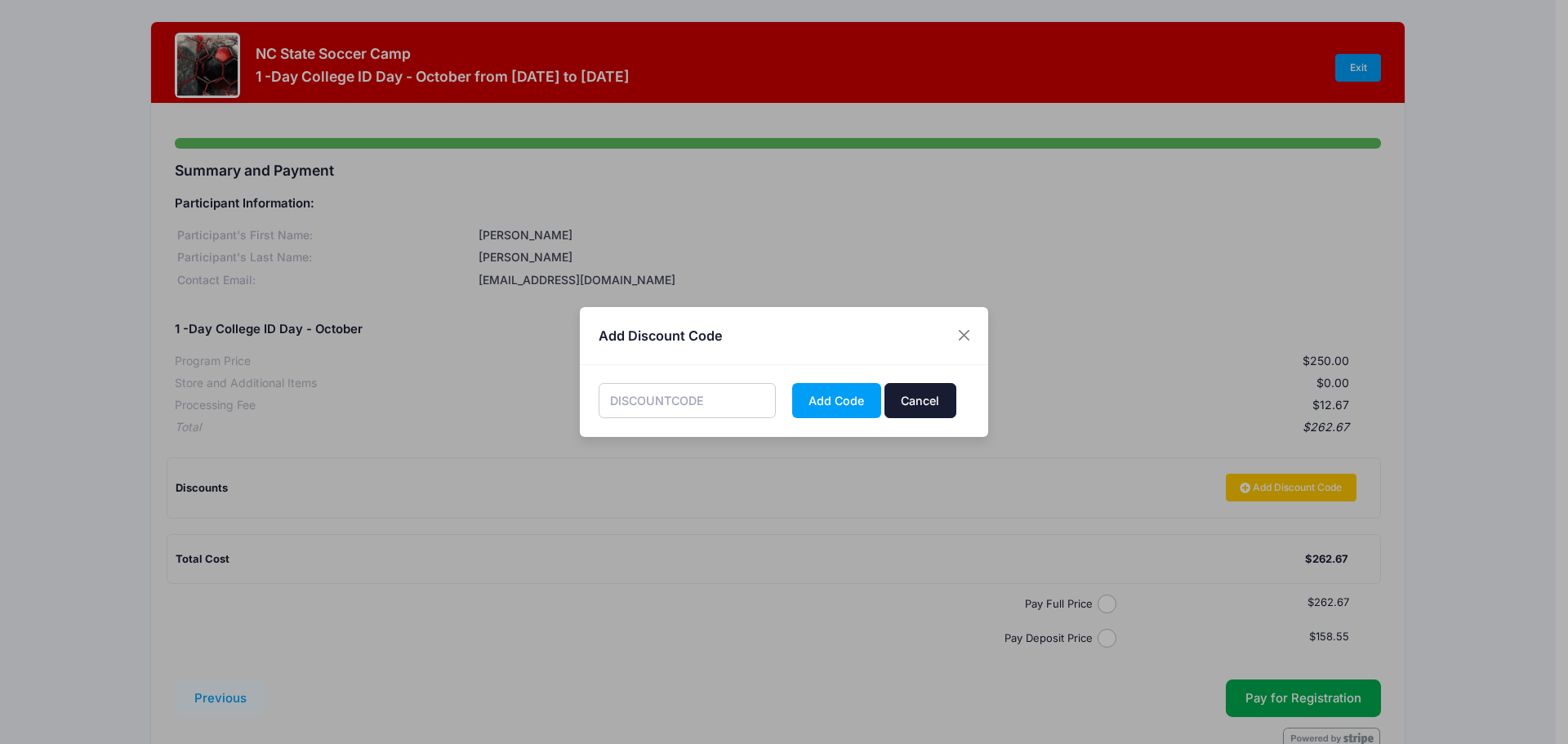
click at [934, 408] on button "Cancel" at bounding box center [920, 400] width 72 height 35
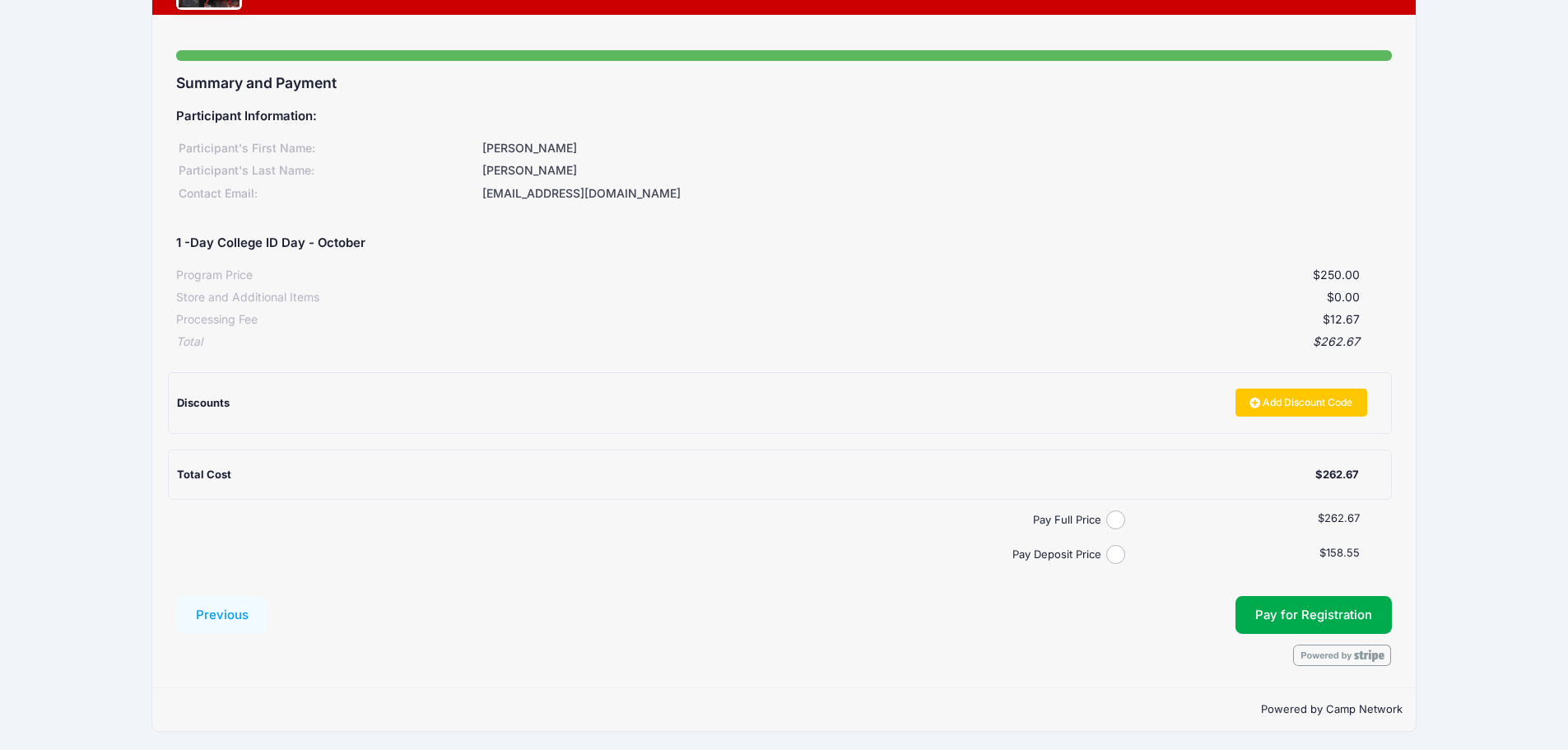
scroll to position [92, 0]
